Goal: Find specific page/section: Find specific page/section

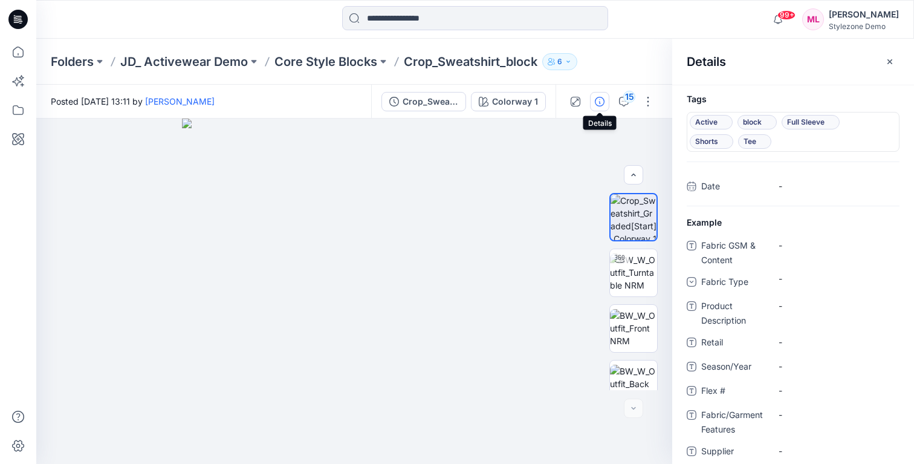
scroll to position [185, 0]
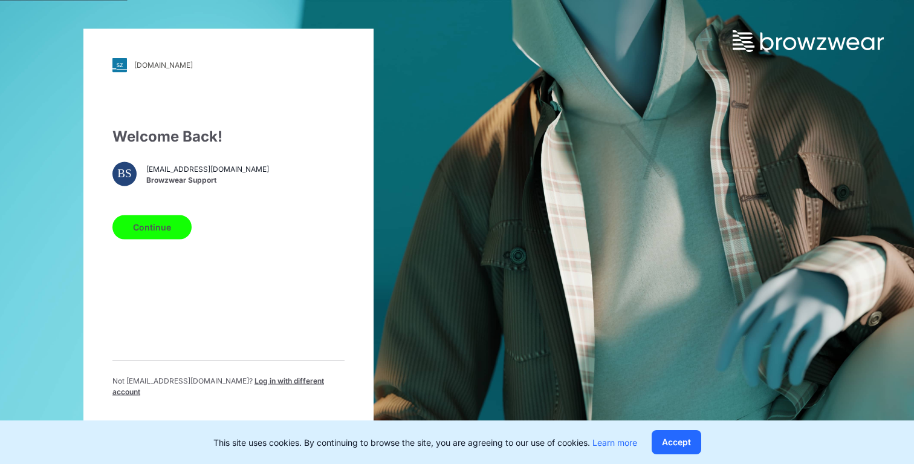
click at [157, 234] on button "Continue" at bounding box center [151, 227] width 79 height 24
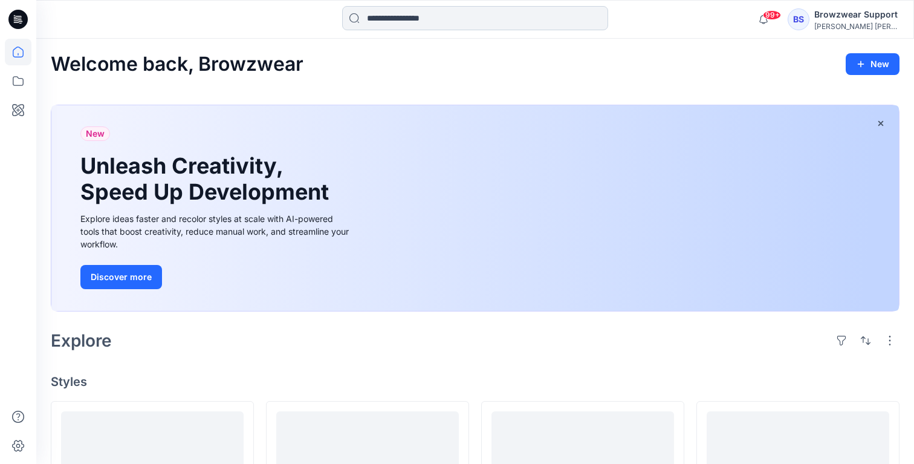
click at [416, 19] on input at bounding box center [475, 18] width 266 height 24
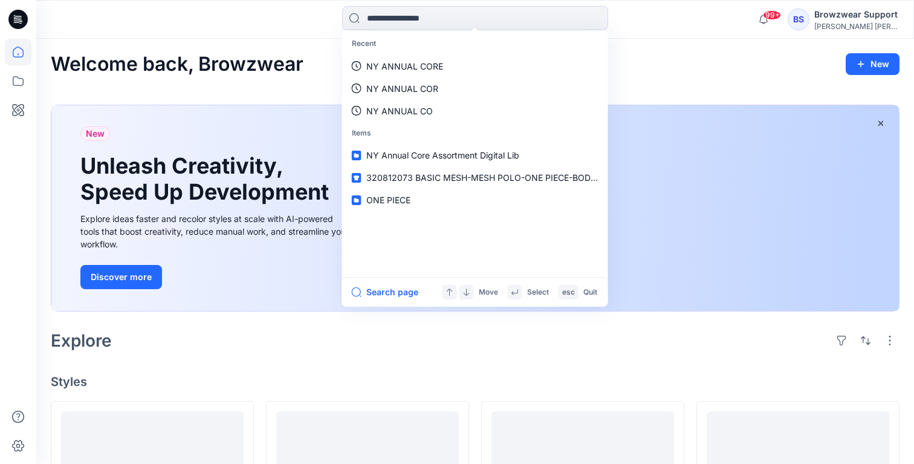
type input "*"
type input "**********"
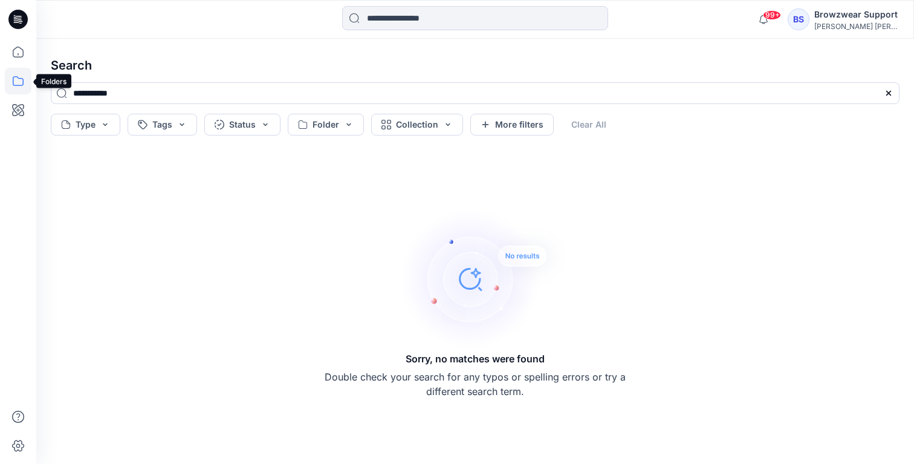
click at [22, 77] on icon at bounding box center [18, 81] width 27 height 27
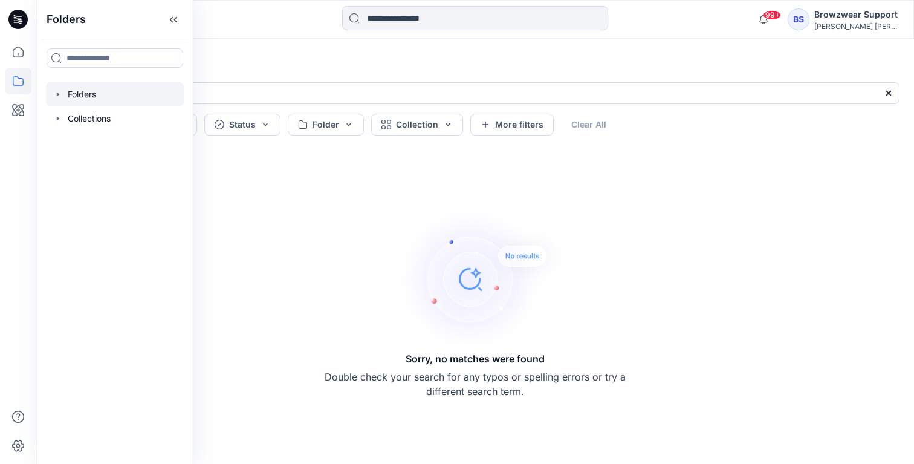
click at [94, 92] on div at bounding box center [115, 94] width 138 height 24
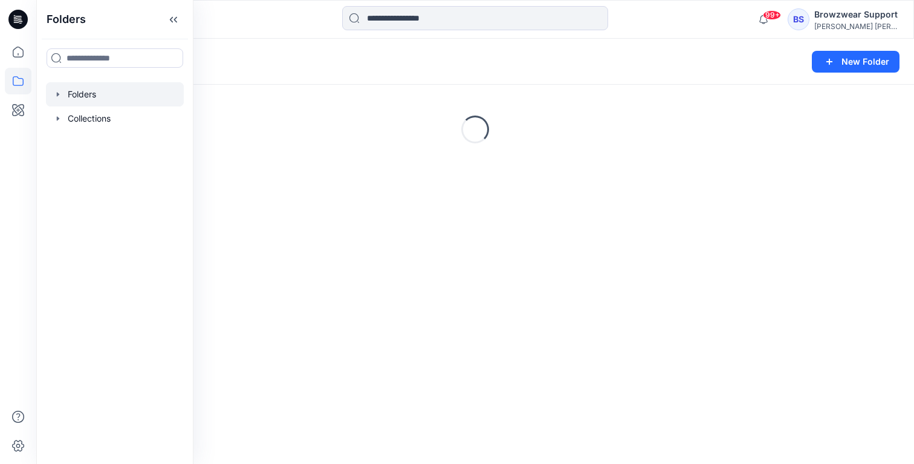
click at [324, 60] on div "Folders" at bounding box center [428, 61] width 754 height 17
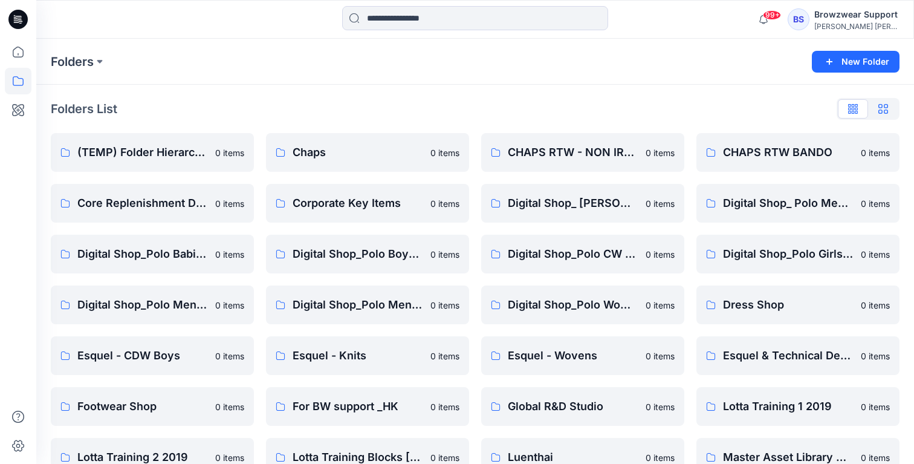
click at [888, 107] on button "button" at bounding box center [883, 108] width 30 height 19
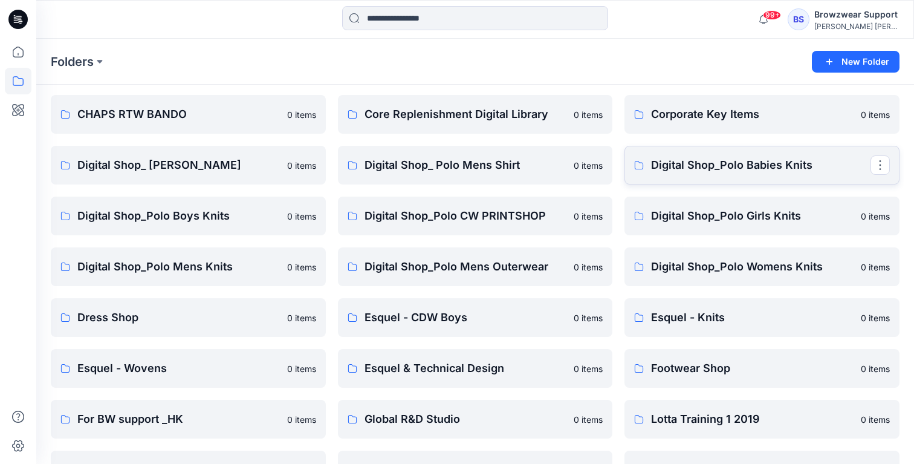
scroll to position [94, 0]
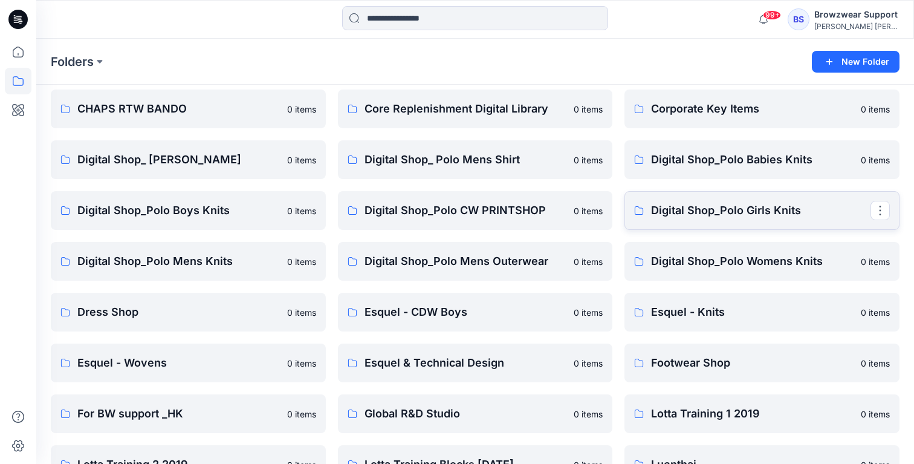
click at [808, 212] on p "Digital Shop_Polo Girls Knits" at bounding box center [760, 210] width 219 height 17
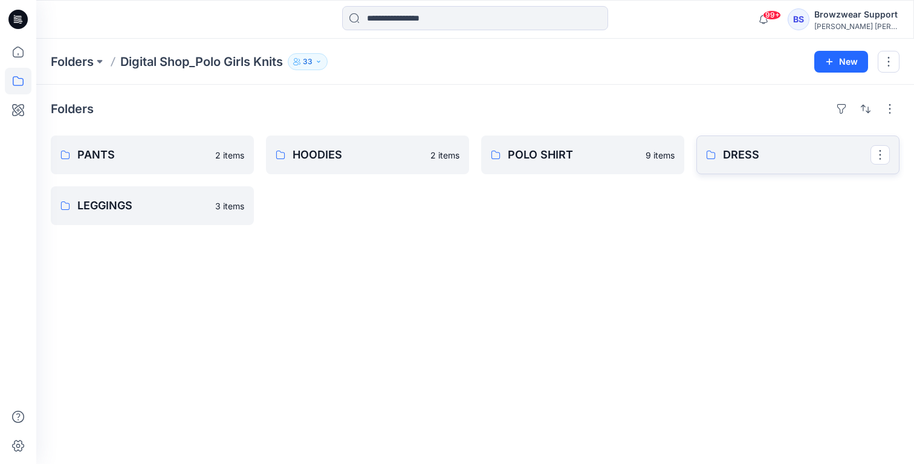
click at [785, 150] on p "DRESS" at bounding box center [796, 154] width 147 height 17
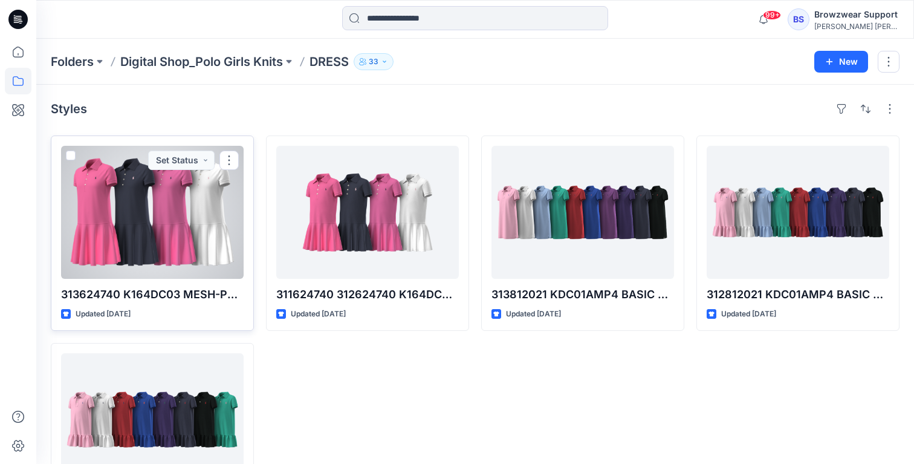
click at [181, 231] on div at bounding box center [152, 212] width 183 height 133
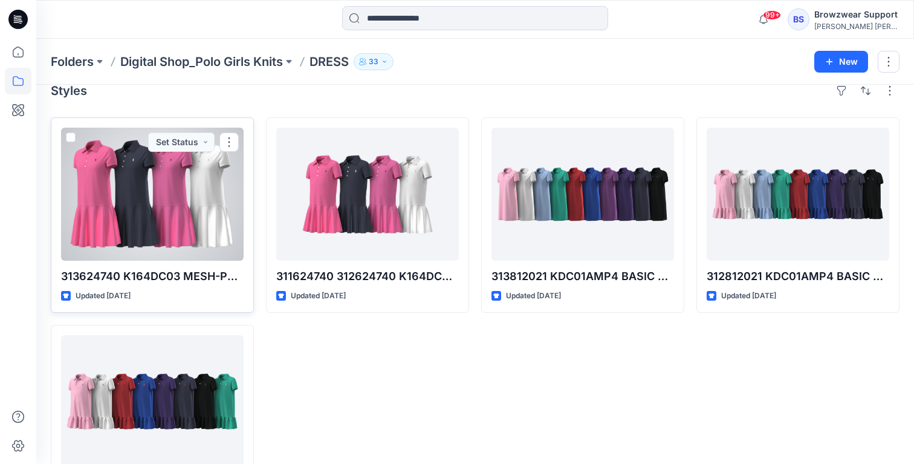
scroll to position [30, 0]
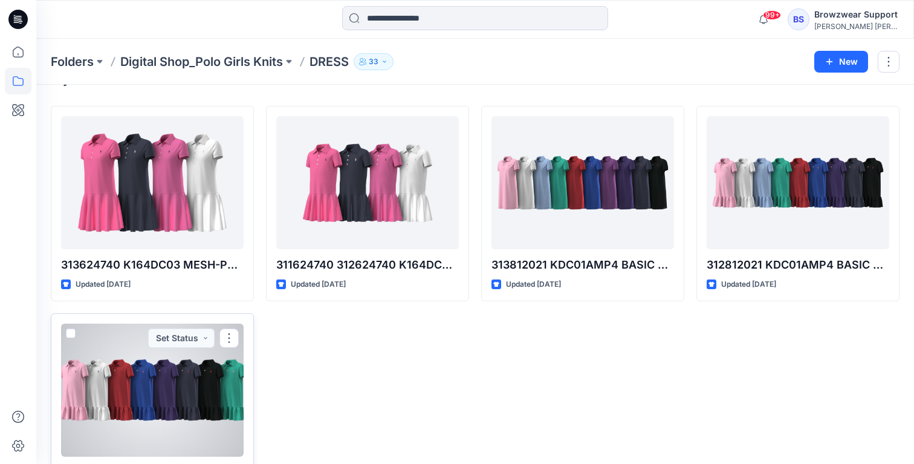
click at [124, 383] on div at bounding box center [152, 389] width 183 height 133
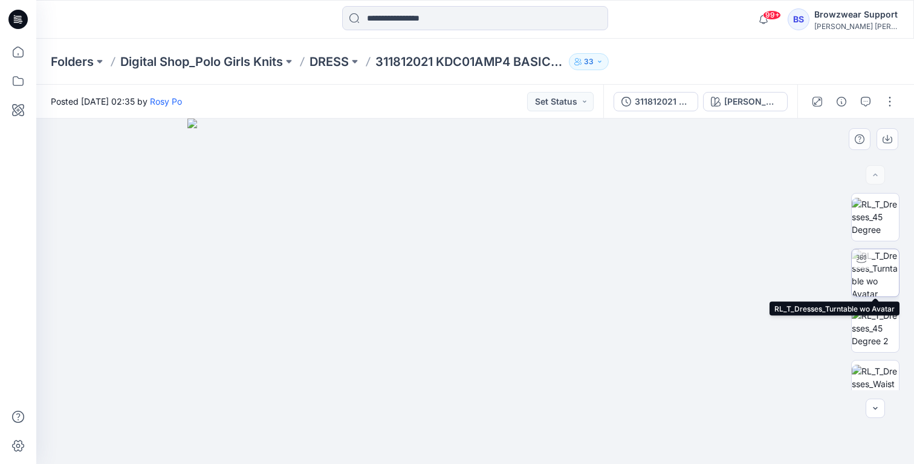
click at [883, 270] on img at bounding box center [874, 272] width 47 height 47
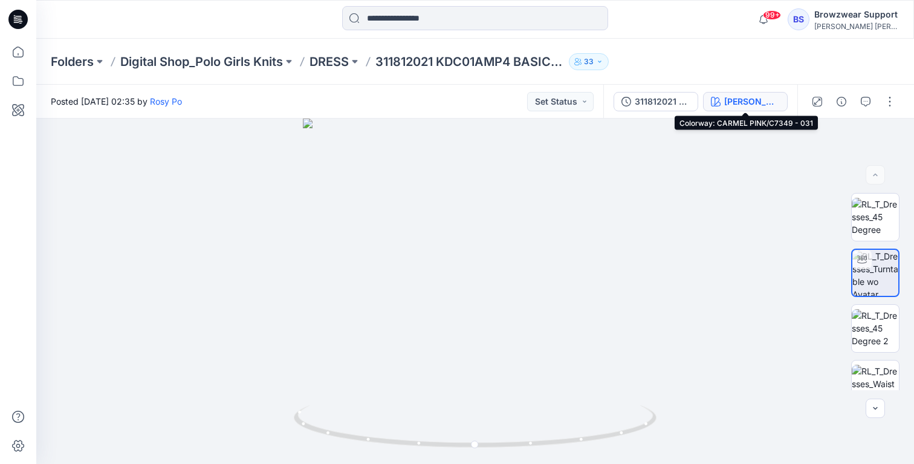
click at [763, 102] on div "CARMEL PINK/C7349 - 031" at bounding box center [752, 101] width 56 height 13
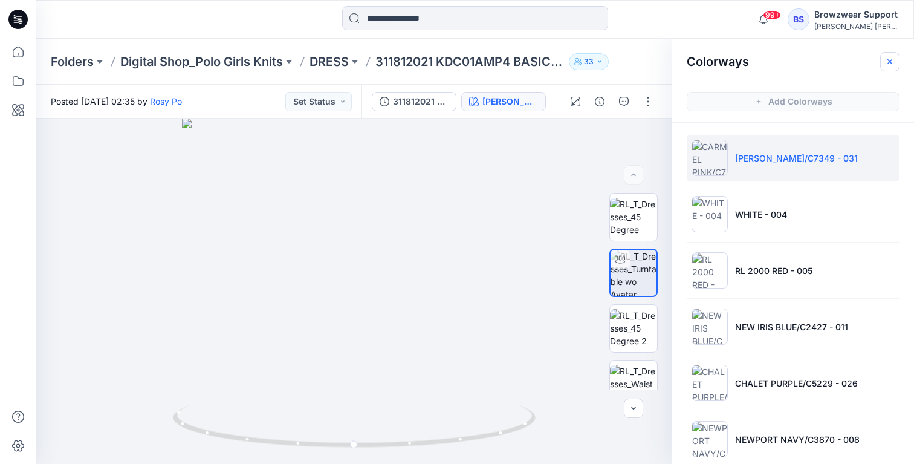
click at [887, 62] on icon "button" at bounding box center [890, 62] width 10 height 10
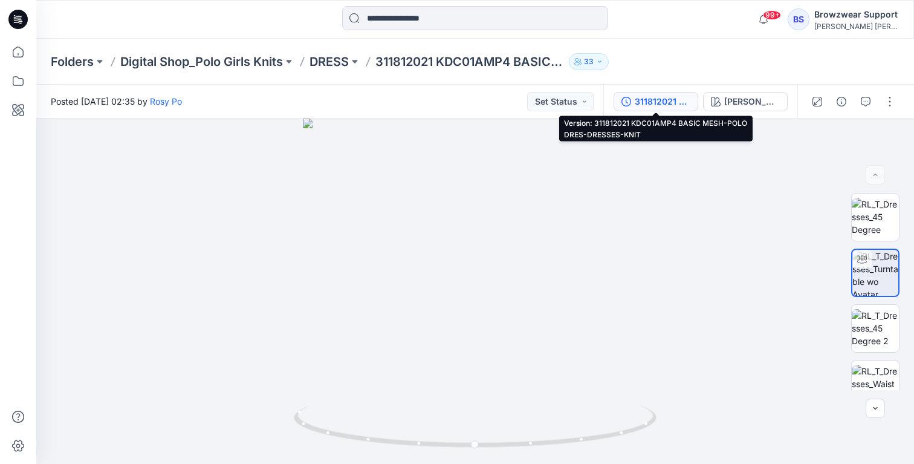
click at [677, 103] on div "311812021 KDC01AMP4 BASIC MESH-POLO DRES-DRESSES-KNIT" at bounding box center [663, 101] width 56 height 13
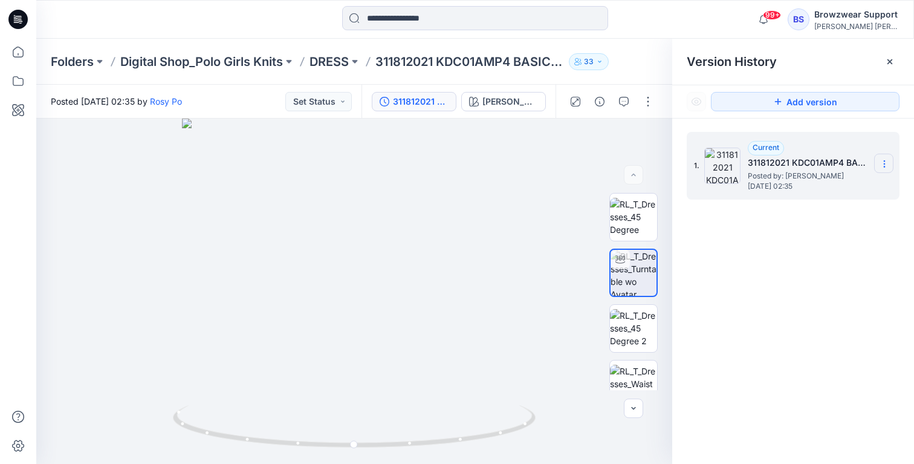
click at [883, 165] on icon at bounding box center [884, 164] width 10 height 10
click at [826, 321] on div "1. Current 311812021 KDC01AMP4 BASIC MESH-POLO DRES-DRESSES-KNIT Posted by: Ros…" at bounding box center [793, 299] width 242 height 363
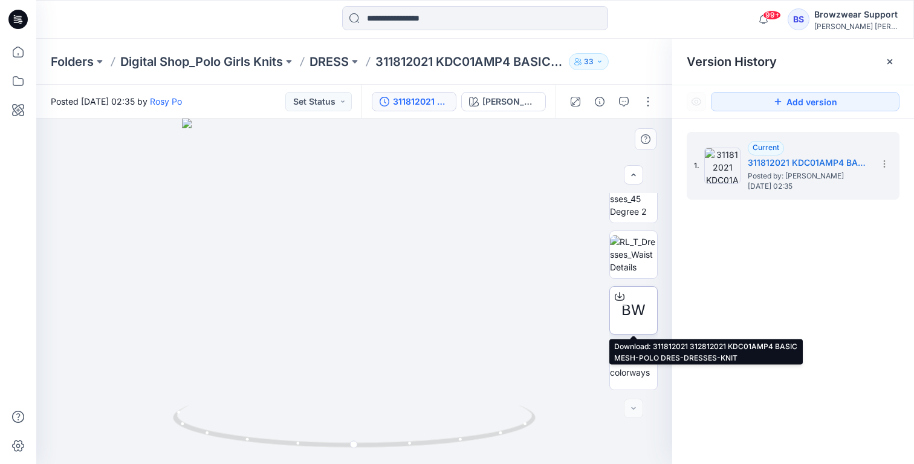
click at [635, 296] on div "BW" at bounding box center [633, 310] width 48 height 48
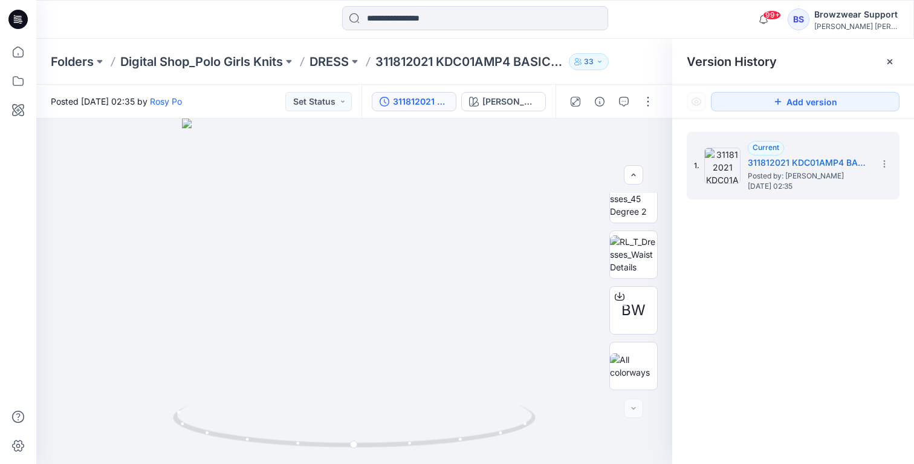
scroll to position [30, 0]
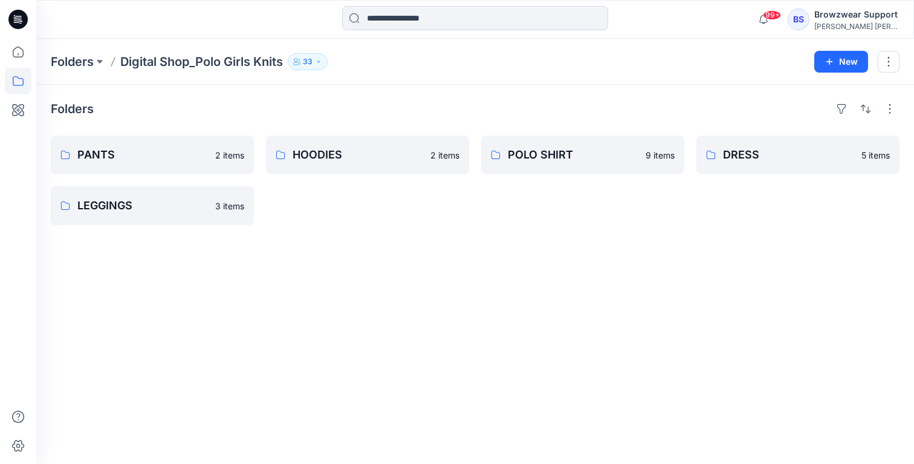
scroll to position [94, 0]
